Goal: Find specific page/section: Find specific page/section

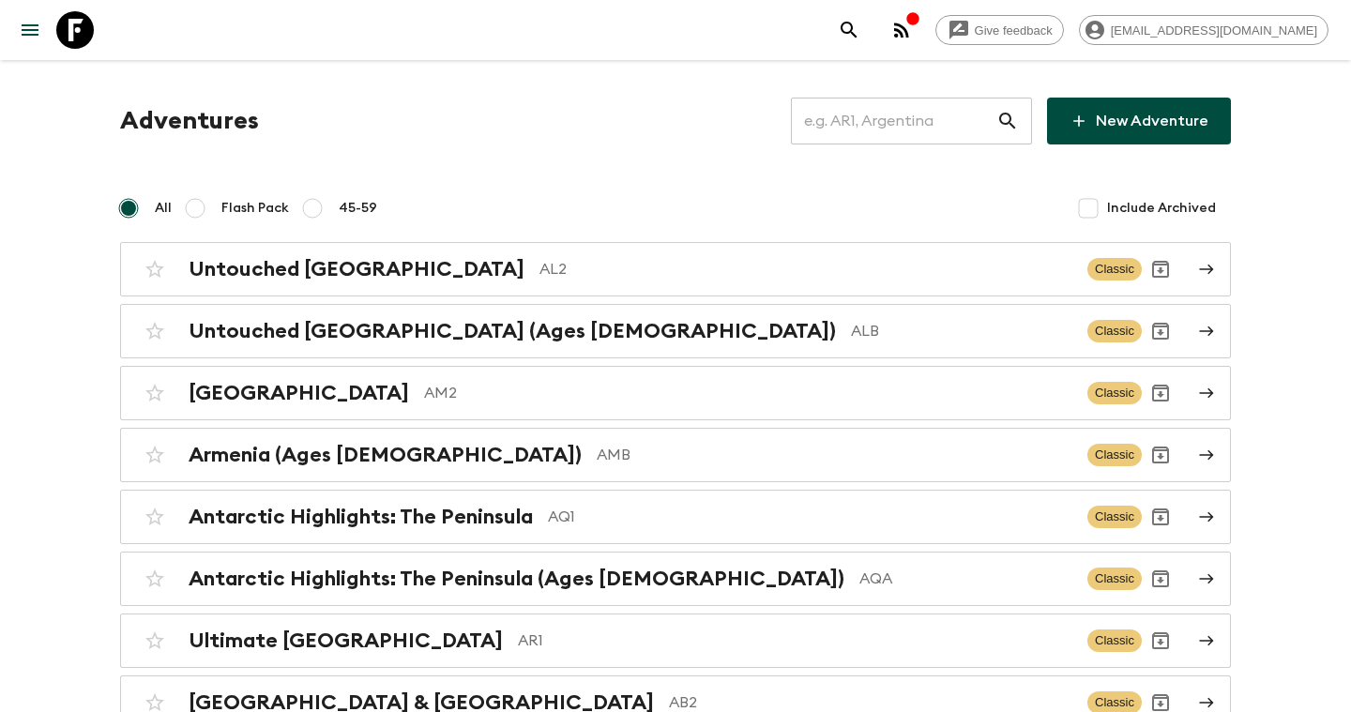
click at [927, 118] on input "text" at bounding box center [893, 121] width 205 height 53
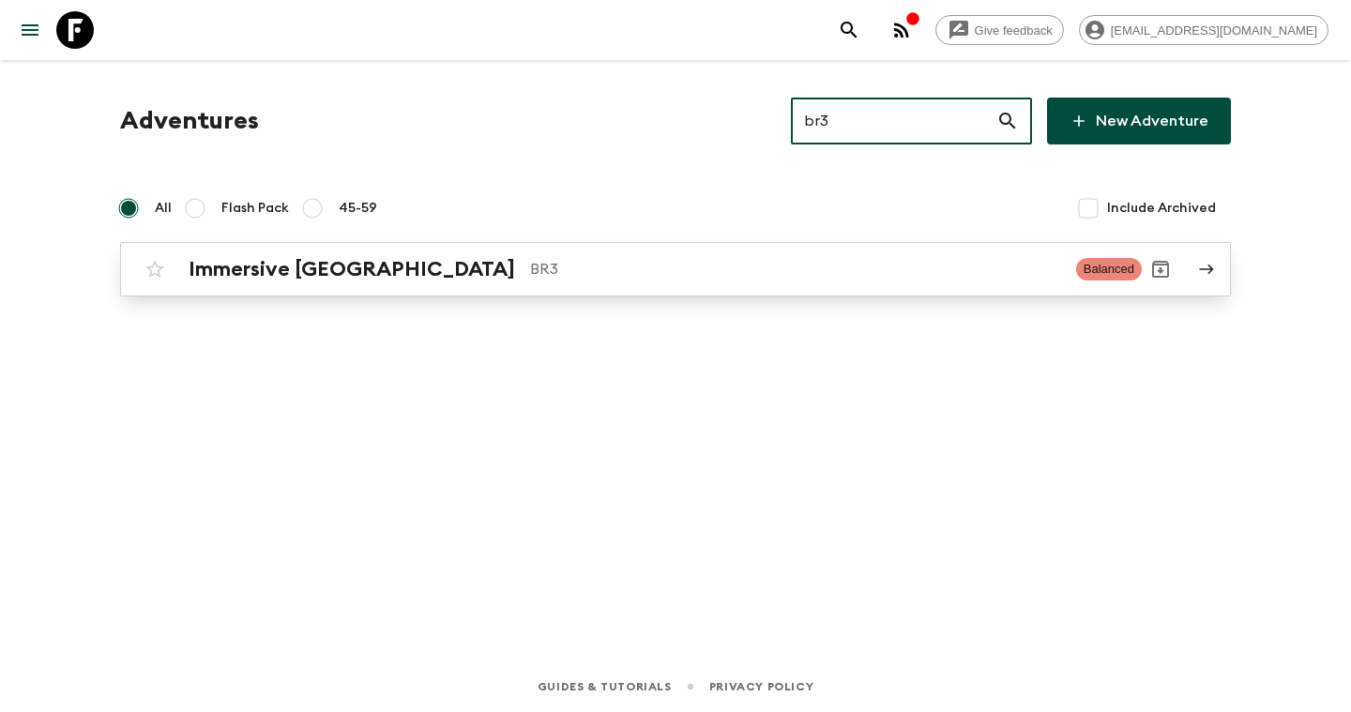
type input "br3"
click at [640, 263] on p "BR3" at bounding box center [795, 269] width 531 height 23
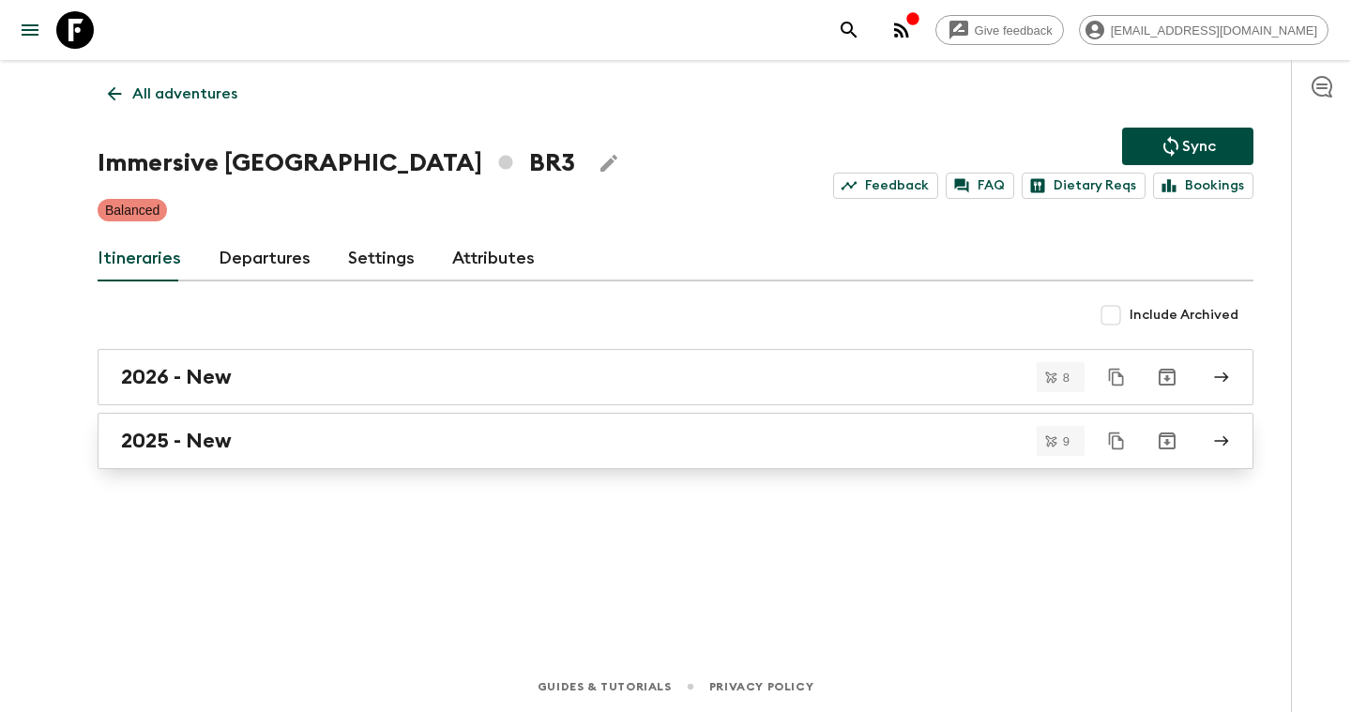
click at [240, 432] on div "2025 - New" at bounding box center [657, 441] width 1073 height 24
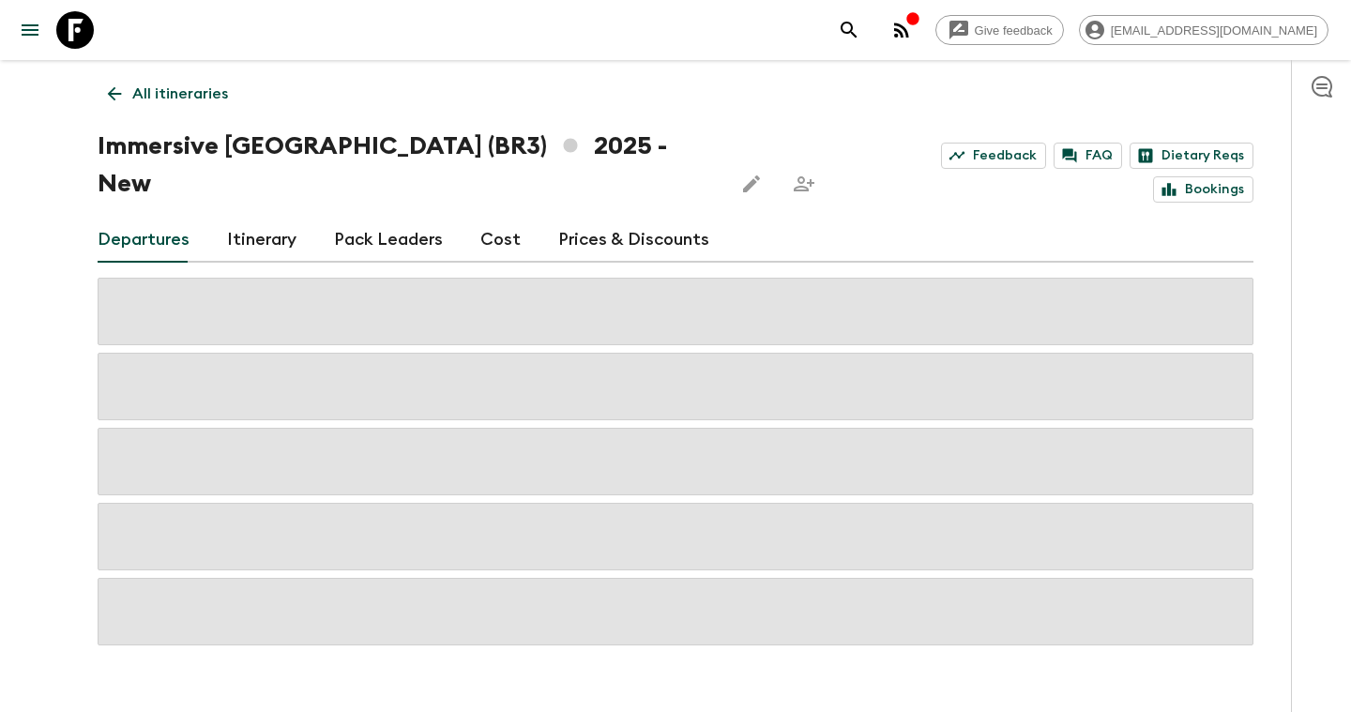
click at [267, 218] on link "Itinerary" at bounding box center [261, 240] width 69 height 45
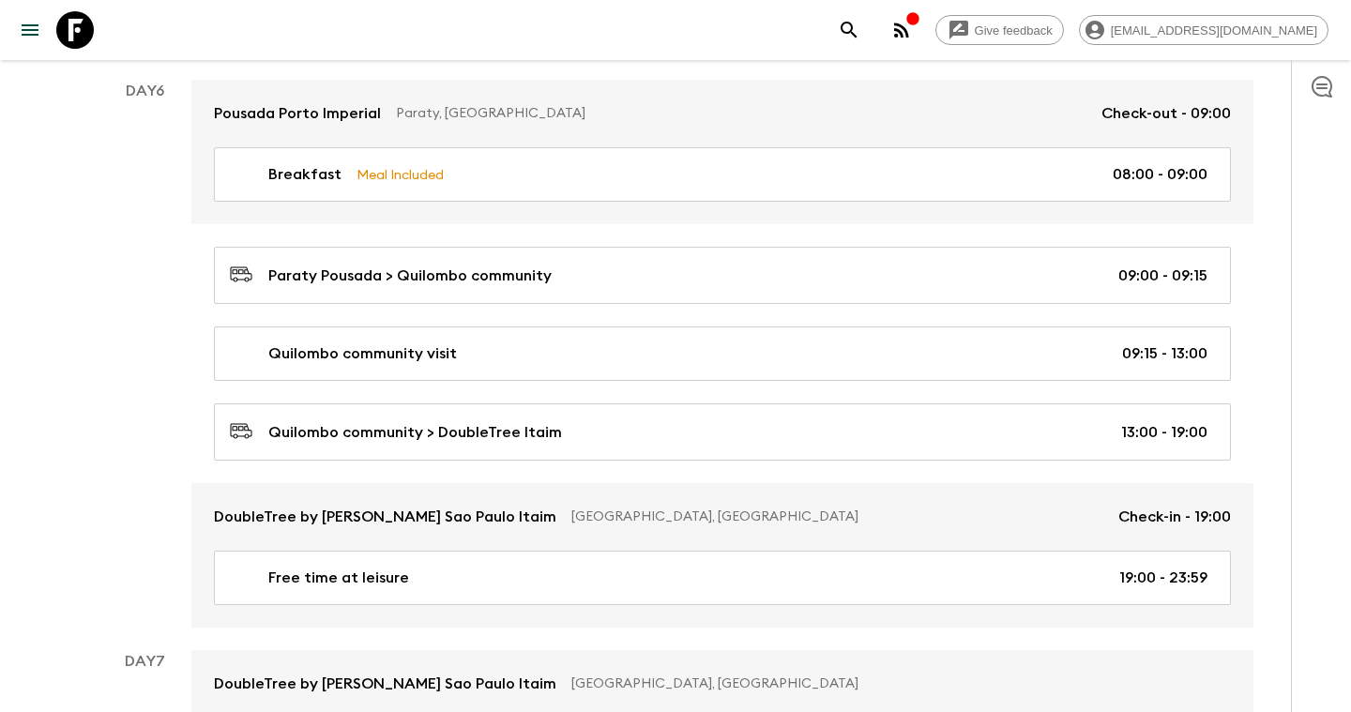
scroll to position [2265, 0]
